Goal: Information Seeking & Learning: Learn about a topic

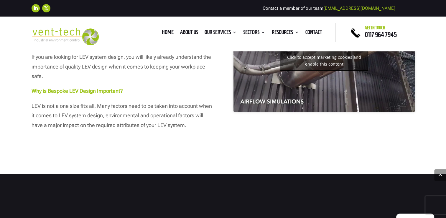
scroll to position [326, 0]
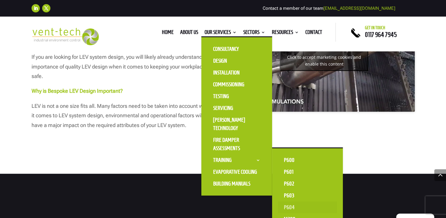
click at [287, 206] on link "P604" at bounding box center [307, 207] width 59 height 12
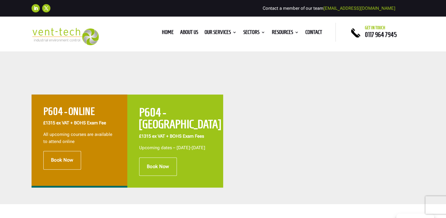
scroll to position [215, 0]
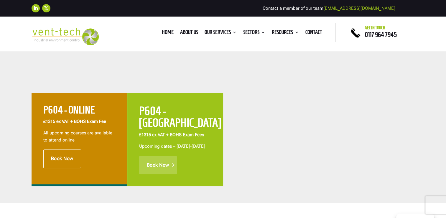
click at [158, 163] on link "Book Now" at bounding box center [158, 165] width 38 height 18
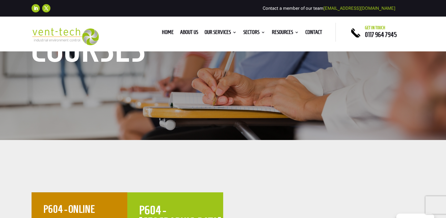
scroll to position [97, 0]
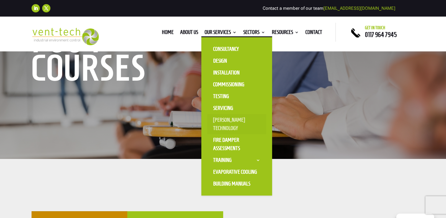
click at [230, 126] on link "[PERSON_NAME] Technology" at bounding box center [236, 124] width 59 height 20
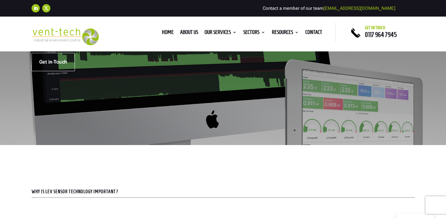
scroll to position [118, 0]
